Goal: Find specific page/section: Find specific page/section

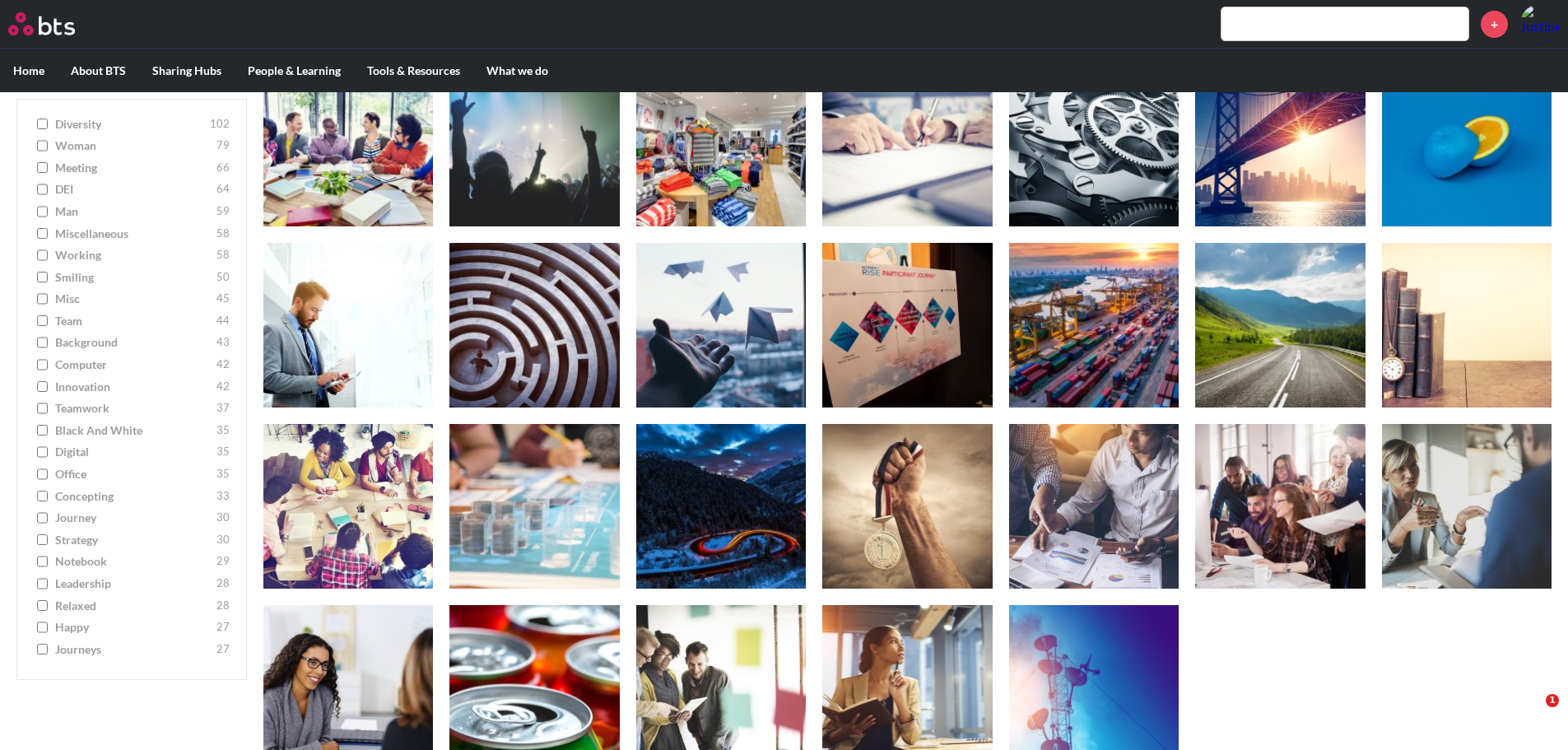
scroll to position [6011, 0]
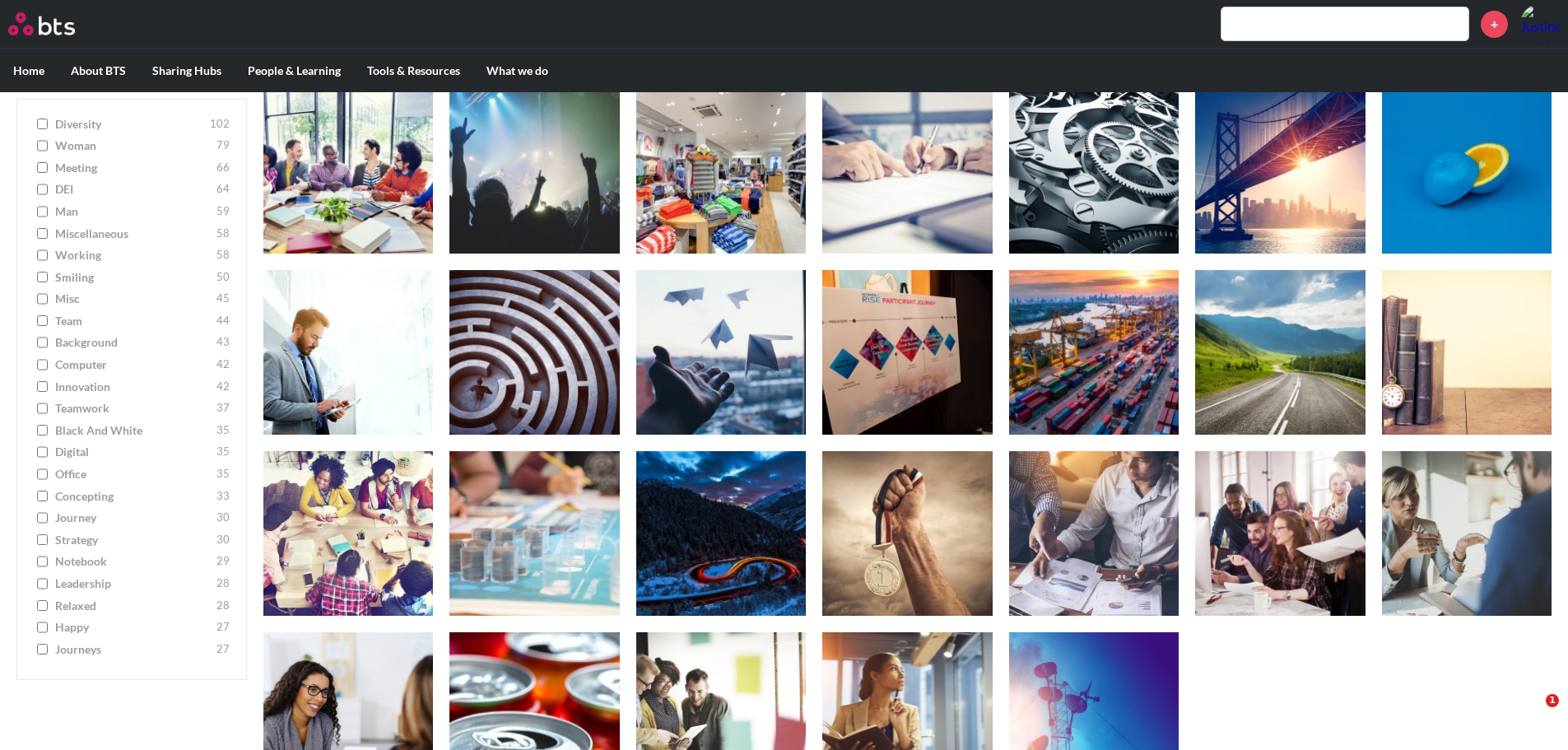
click at [45, 320] on input "team 44" at bounding box center [42, 321] width 11 height 12
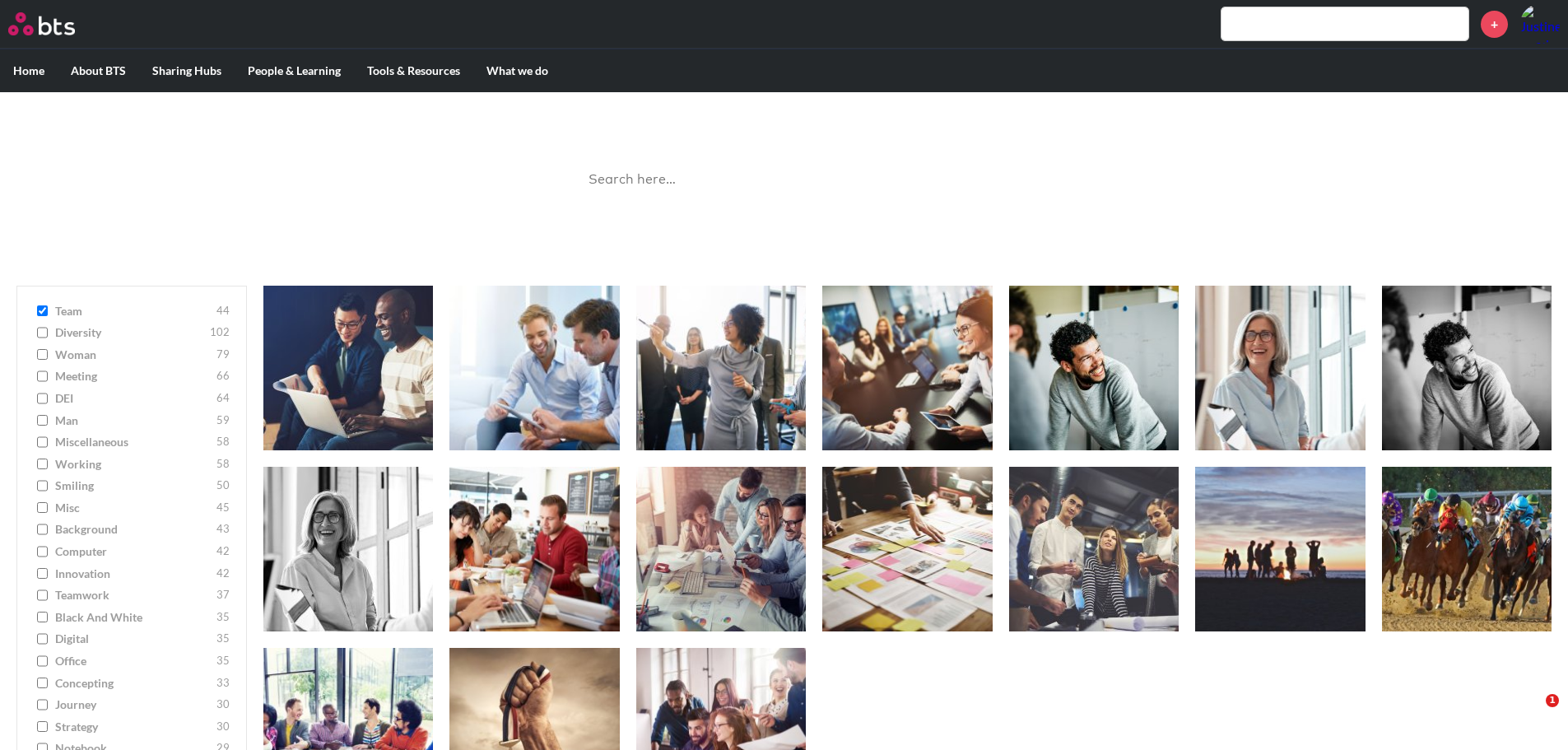
scroll to position [20, 0]
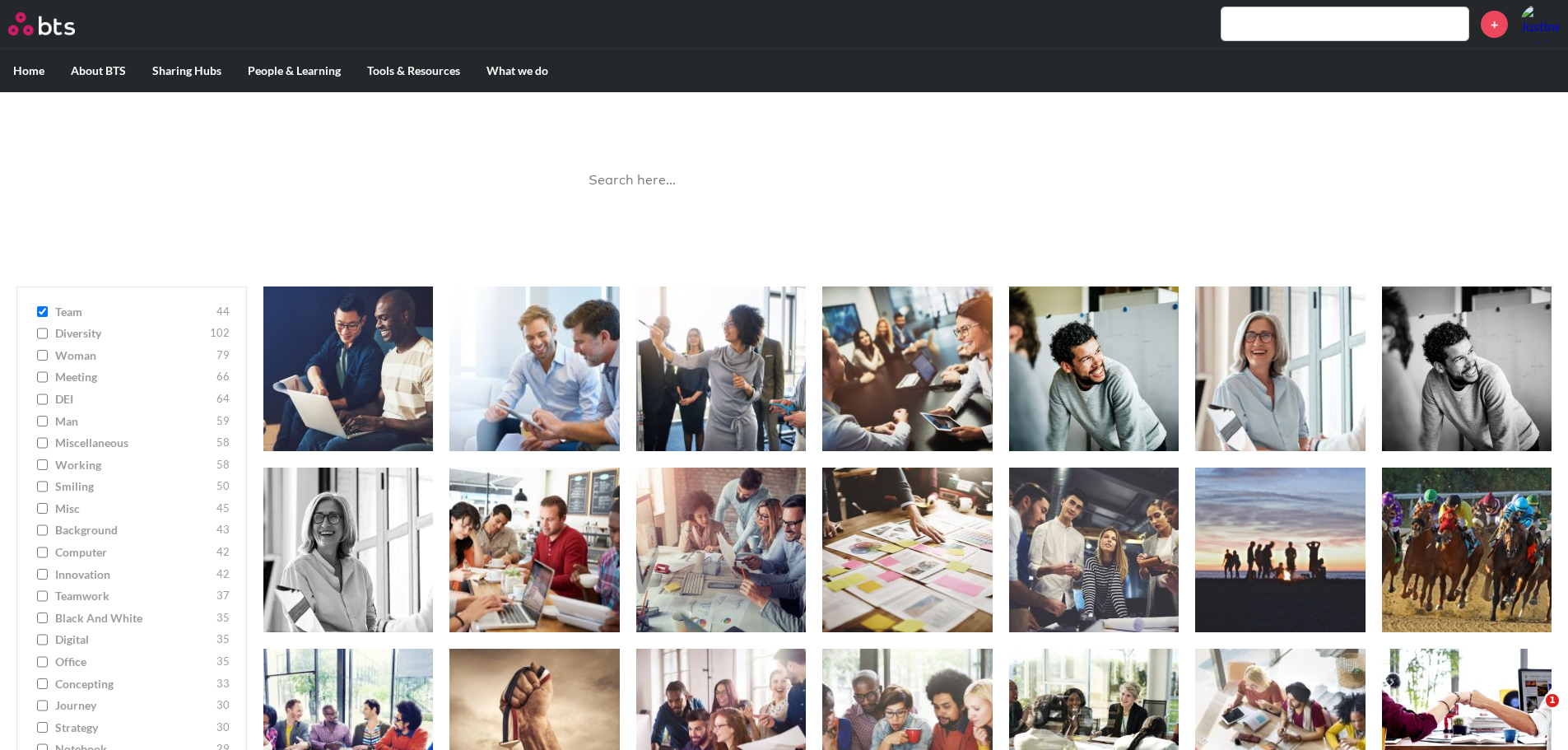
click at [40, 312] on input "team 44" at bounding box center [42, 311] width 11 height 12
checkbox input "false"
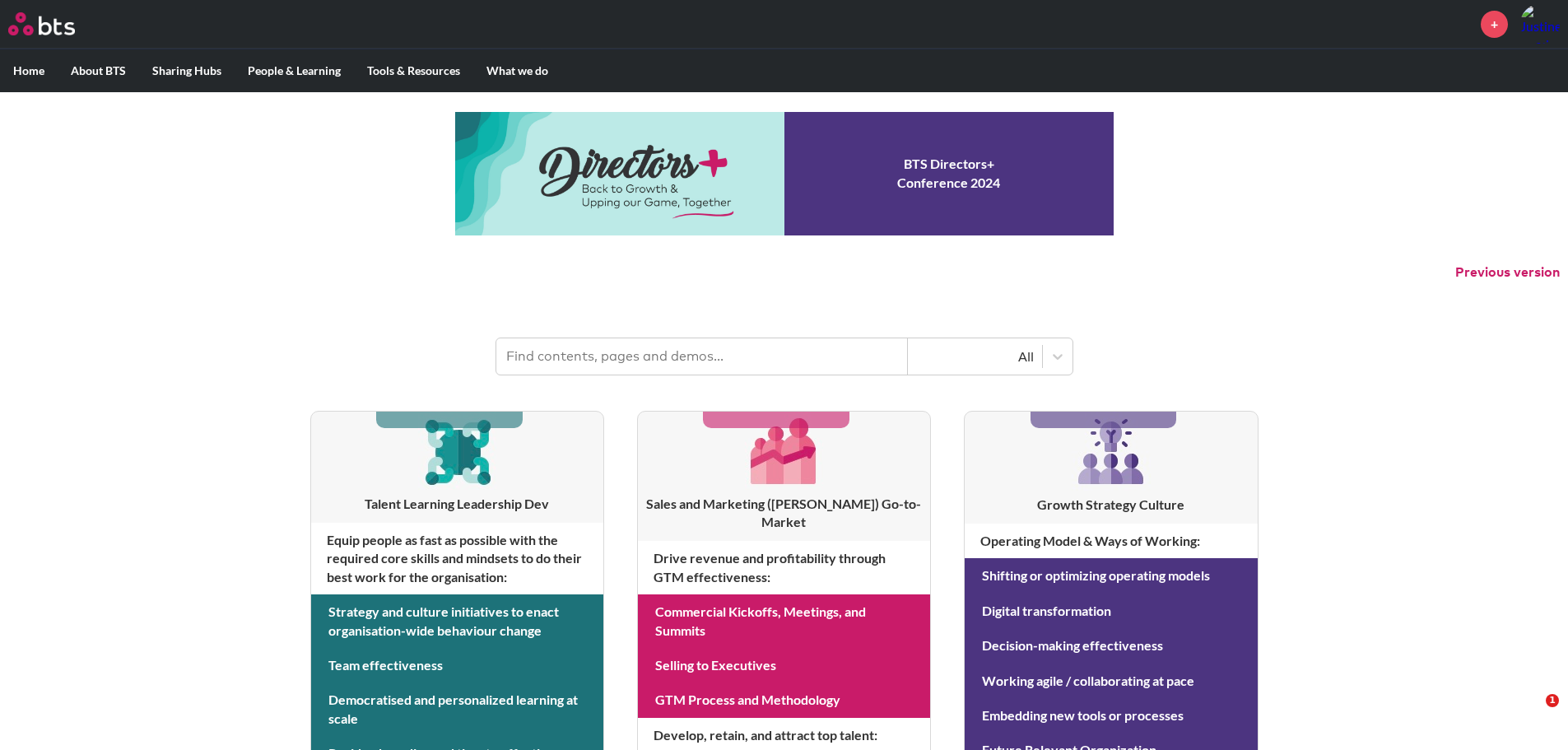
drag, startPoint x: 1204, startPoint y: 12, endPoint x: 1286, endPoint y: 167, distance: 175.4
click at [1286, 167] on div "MENU + Home About BTS Who we are How we work: Policies, Toolkits and Guidance I…" at bounding box center [784, 704] width 1568 height 1408
